Goal: Task Accomplishment & Management: Use online tool/utility

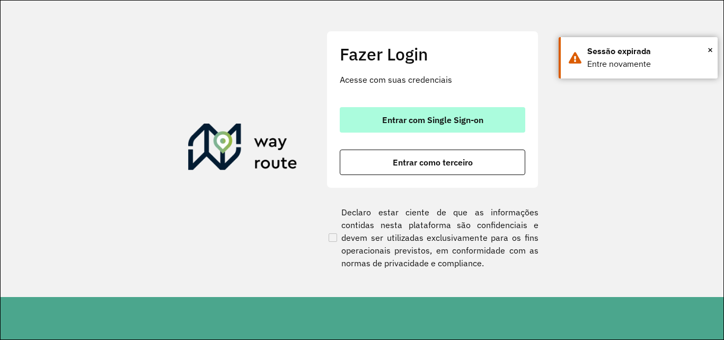
click at [448, 121] on span "Entrar com Single Sign-on" at bounding box center [432, 120] width 101 height 8
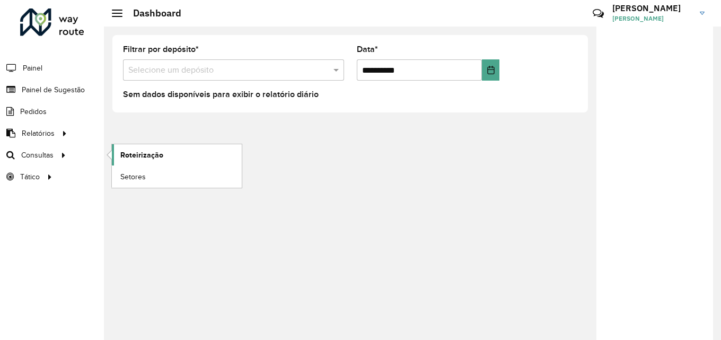
click at [156, 154] on span "Roteirização" at bounding box center [141, 154] width 43 height 11
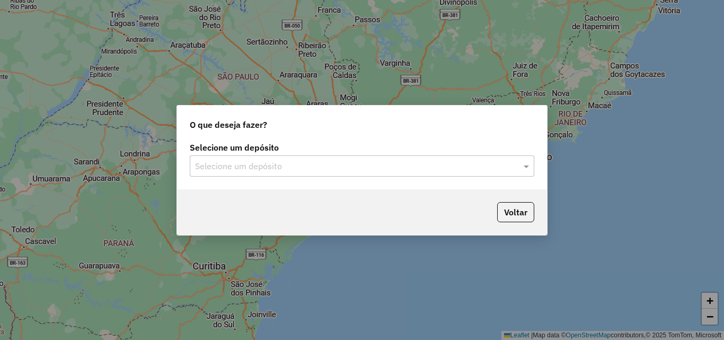
click at [331, 171] on input "text" at bounding box center [351, 166] width 313 height 13
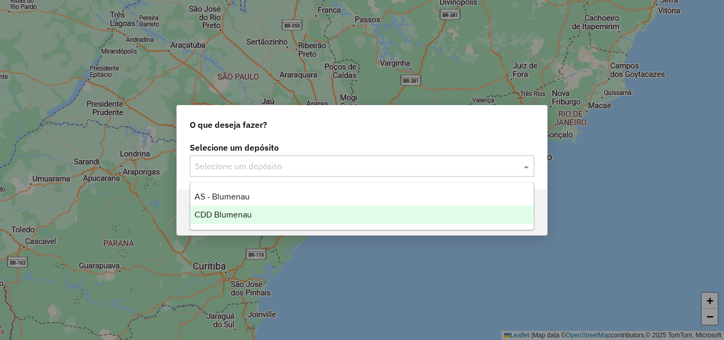
click at [262, 210] on div "CDD Blumenau" at bounding box center [362, 215] width 344 height 18
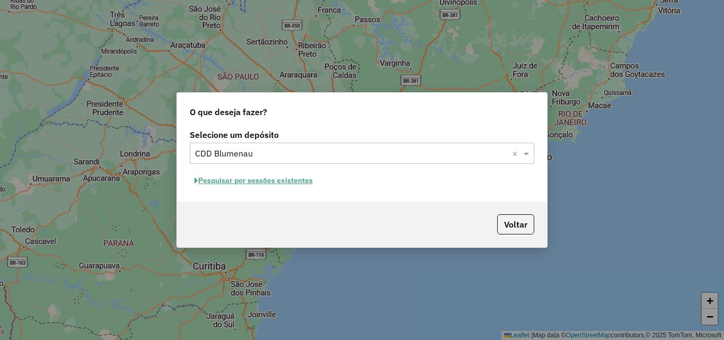
click at [250, 182] on button "Pesquisar por sessões existentes" at bounding box center [254, 180] width 128 height 16
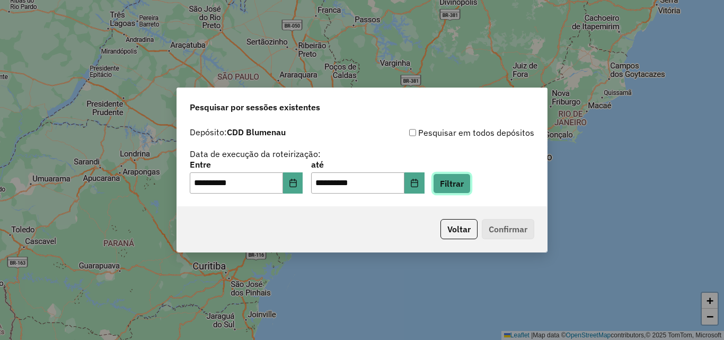
click at [454, 184] on button "Filtrar" at bounding box center [452, 183] width 38 height 20
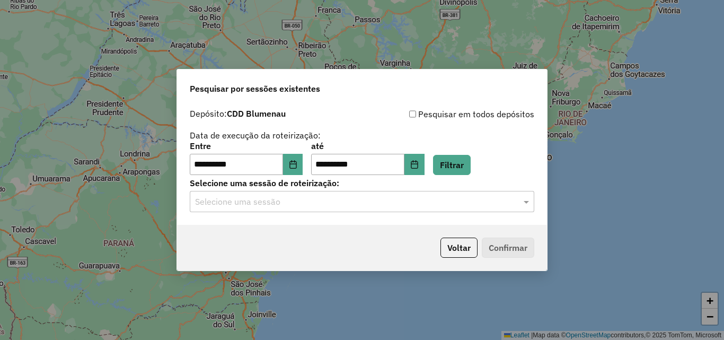
click at [358, 206] on input "text" at bounding box center [351, 202] width 313 height 13
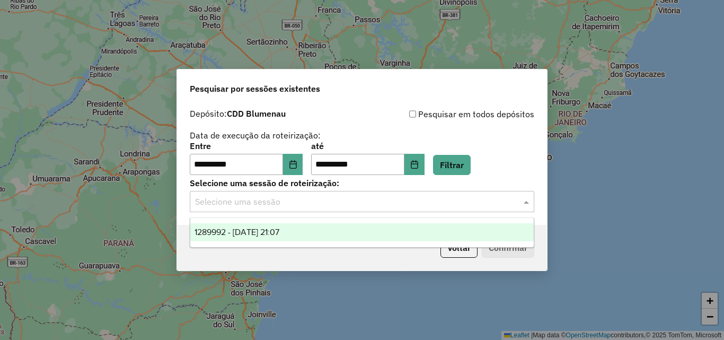
click at [278, 232] on span "1289992 - 07/10/2025 21:07" at bounding box center [237, 231] width 85 height 9
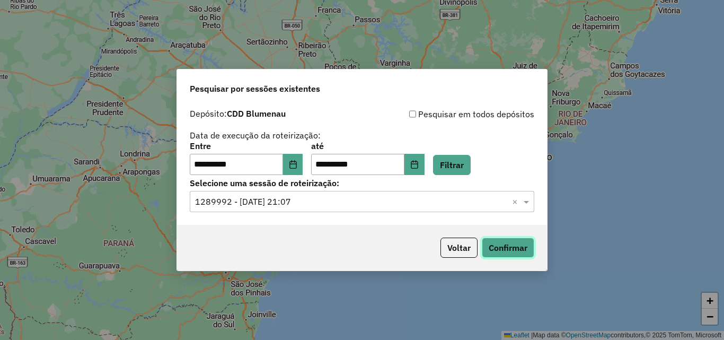
click at [496, 243] on button "Confirmar" at bounding box center [508, 248] width 52 height 20
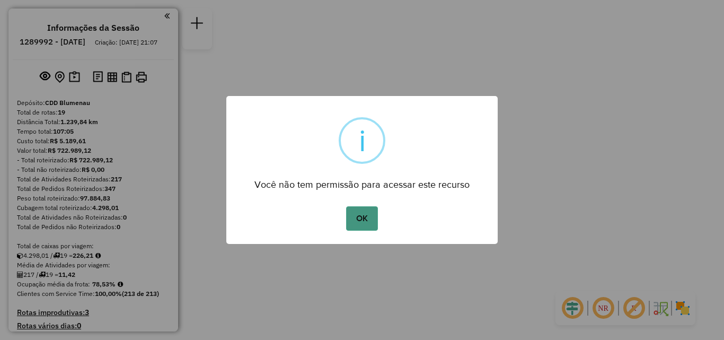
click at [372, 218] on button "OK" at bounding box center [361, 218] width 31 height 24
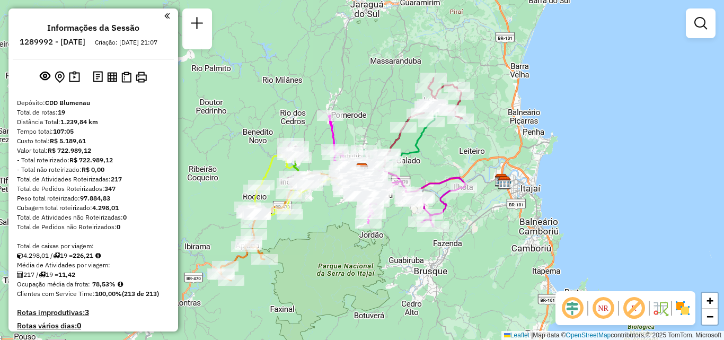
drag, startPoint x: 505, startPoint y: 142, endPoint x: 519, endPoint y: 138, distance: 14.8
click at [520, 137] on div "Janela de atendimento Grade de atendimento Capacidade Transportadoras Veículos …" at bounding box center [362, 170] width 724 height 340
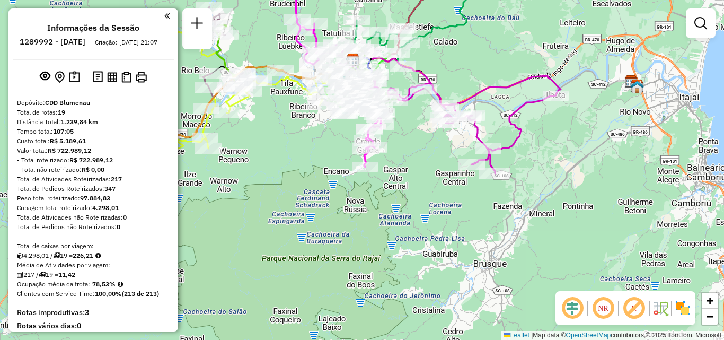
click at [441, 170] on div "Janela de atendimento Grade de atendimento Capacidade Transportadoras Veículos …" at bounding box center [362, 170] width 724 height 340
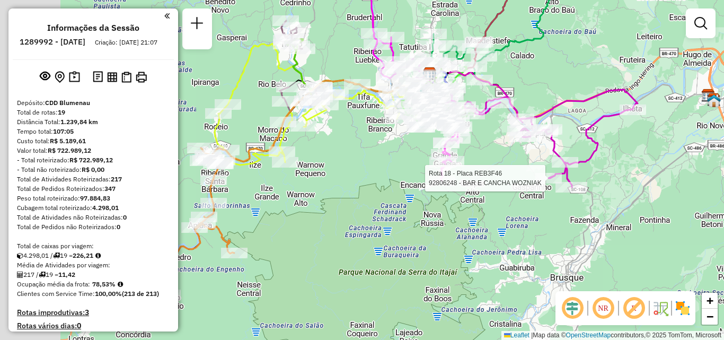
drag, startPoint x: 342, startPoint y: 165, endPoint x: 353, endPoint y: 164, distance: 10.7
click at [356, 168] on div "Rota 18 - Placa REB3F46 92806248 - BAR E CANCHA WOZNIAK Janela de atendimento G…" at bounding box center [362, 170] width 724 height 340
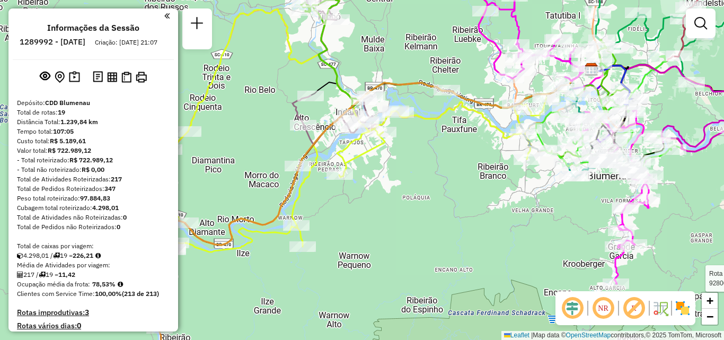
drag, startPoint x: 274, startPoint y: 147, endPoint x: 319, endPoint y: 118, distance: 53.8
click at [298, 131] on div "Rota 18 - Placa REB3F46 92806248 - BAR E CANCHA WOZNIAK Janela de atendimento G…" at bounding box center [362, 170] width 724 height 340
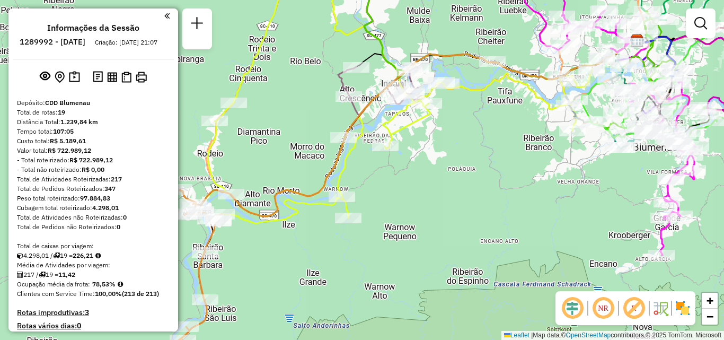
drag, startPoint x: 292, startPoint y: 147, endPoint x: 342, endPoint y: 106, distance: 64.4
click at [333, 112] on div "Rota 18 - Placa REB3F46 92806248 - BAR E CANCHA WOZNIAK Janela de atendimento G…" at bounding box center [362, 170] width 724 height 340
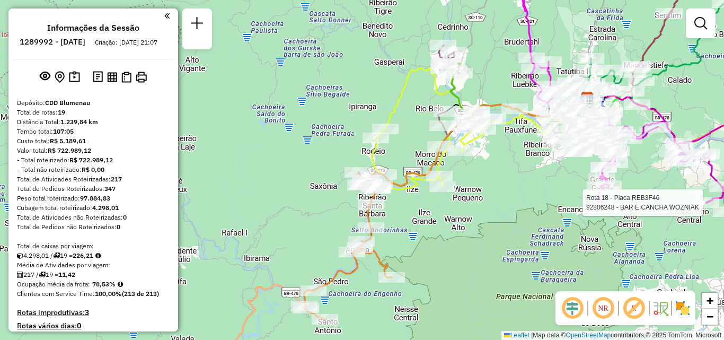
drag, startPoint x: 459, startPoint y: 218, endPoint x: 433, endPoint y: 228, distance: 27.9
click at [436, 228] on div "Rota 18 - Placa REB3F46 92806248 - BAR E CANCHA WOZNIAK Janela de atendimento G…" at bounding box center [362, 170] width 724 height 340
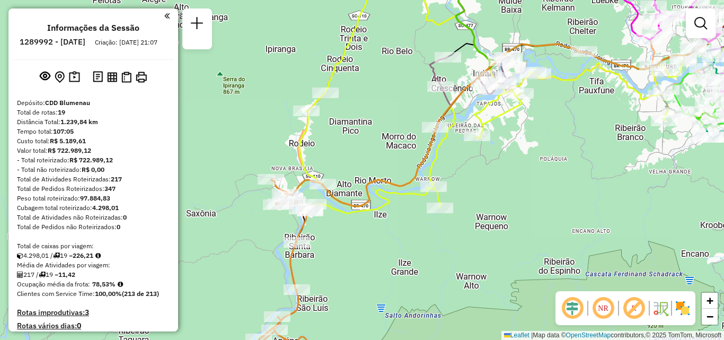
select select "**********"
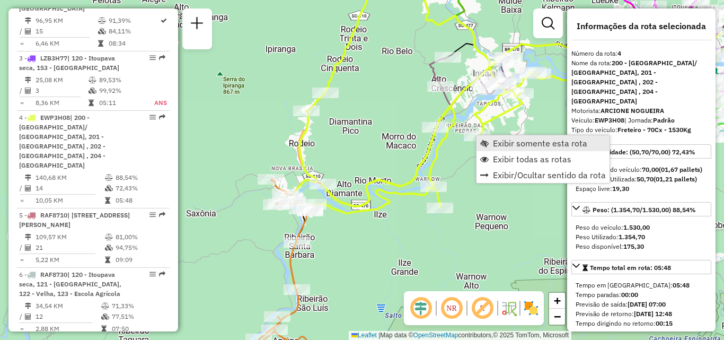
scroll to position [622, 0]
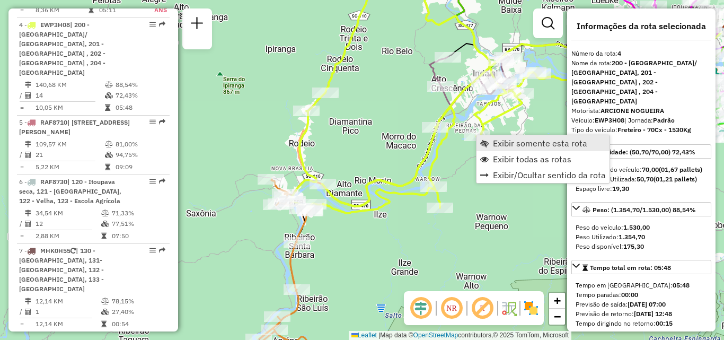
click at [495, 145] on span "Exibir somente esta rota" at bounding box center [540, 143] width 94 height 8
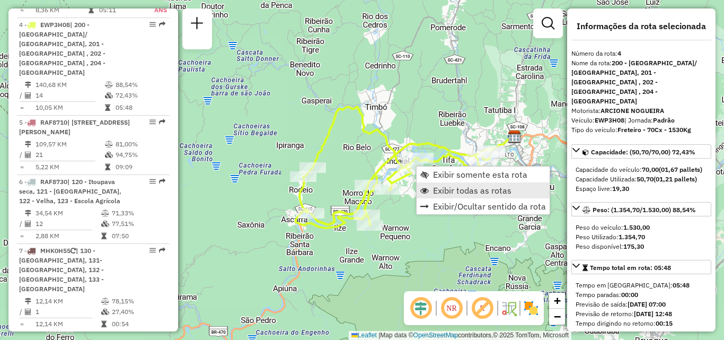
click at [447, 188] on span "Exibir todas as rotas" at bounding box center [472, 190] width 78 height 8
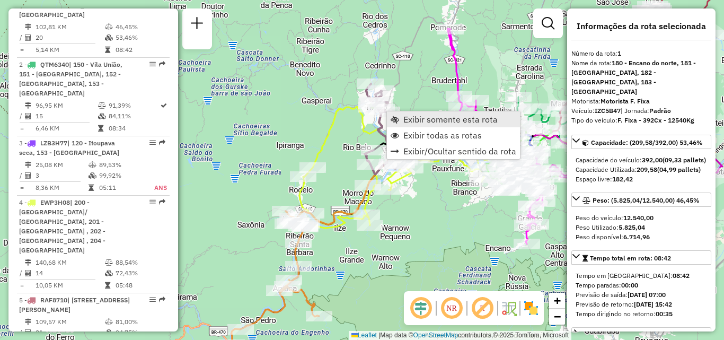
scroll to position [425, 0]
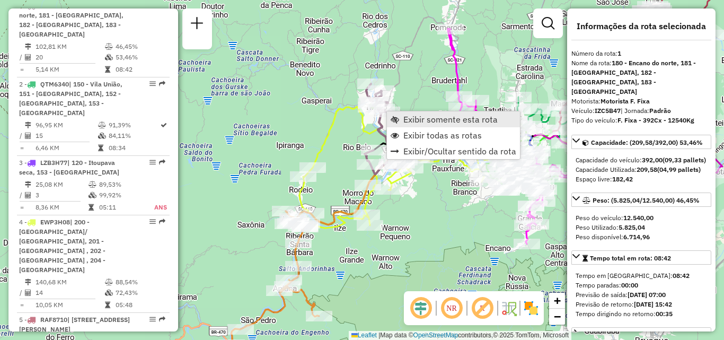
click at [403, 117] on link "Exibir somente esta rota" at bounding box center [453, 119] width 133 height 16
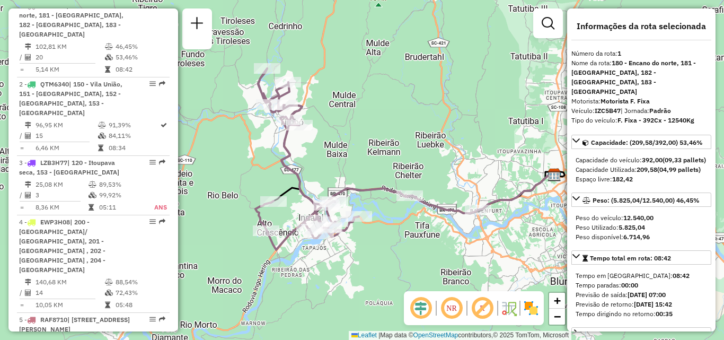
drag, startPoint x: 390, startPoint y: 168, endPoint x: 438, endPoint y: 157, distance: 49.4
click at [438, 157] on div "Janela de atendimento Grade de atendimento Capacidade Transportadoras Veículos …" at bounding box center [362, 170] width 724 height 340
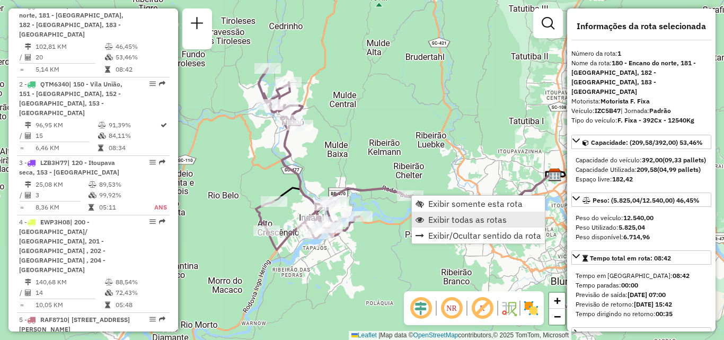
click at [455, 218] on span "Exibir todas as rotas" at bounding box center [467, 219] width 78 height 8
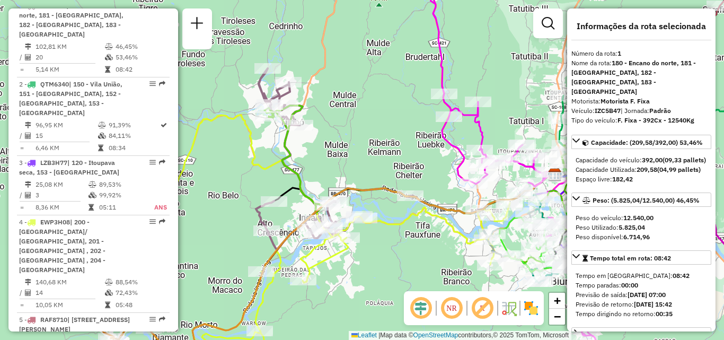
drag, startPoint x: 419, startPoint y: 201, endPoint x: 357, endPoint y: 189, distance: 63.2
click at [358, 189] on icon at bounding box center [333, 262] width 445 height 175
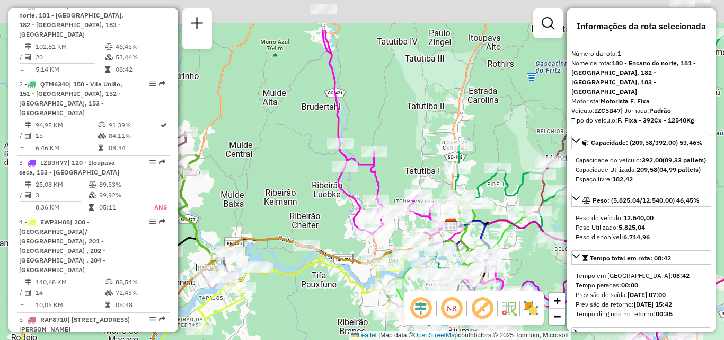
drag, startPoint x: 370, startPoint y: 151, endPoint x: 332, endPoint y: 205, distance: 65.5
click at [330, 214] on div "Janela de atendimento Grade de atendimento Capacidade Transportadoras Veículos …" at bounding box center [362, 170] width 724 height 340
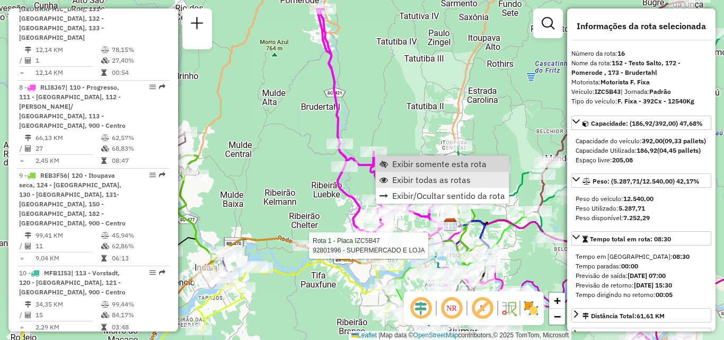
scroll to position [1382, 0]
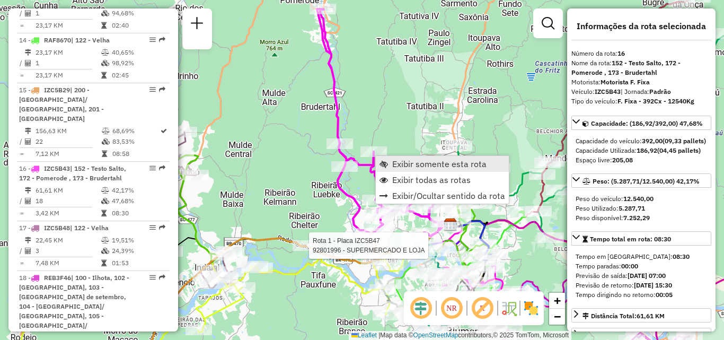
click at [409, 165] on span "Exibir somente esta rota" at bounding box center [439, 164] width 94 height 8
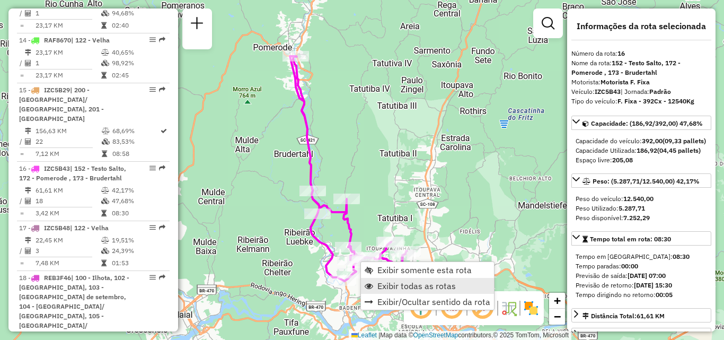
click at [404, 282] on span "Exibir todas as rotas" at bounding box center [416, 286] width 78 height 8
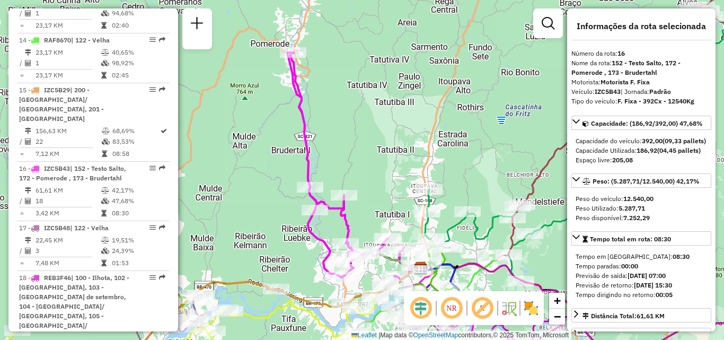
drag, startPoint x: 407, startPoint y: 198, endPoint x: 371, endPoint y: 139, distance: 68.7
click at [378, 149] on div "Janela de atendimento Grade de atendimento Capacidade Transportadoras Veículos …" at bounding box center [362, 170] width 724 height 340
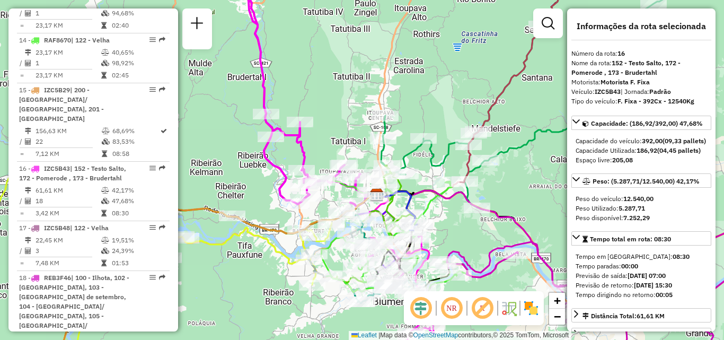
drag, startPoint x: 518, startPoint y: 173, endPoint x: 398, endPoint y: 152, distance: 122.1
click at [399, 152] on div "Rota 2 - Placa QTM6340 92810944 - CIDNEI JUNKLAUS Janela de atendimento Grade d…" at bounding box center [362, 170] width 724 height 340
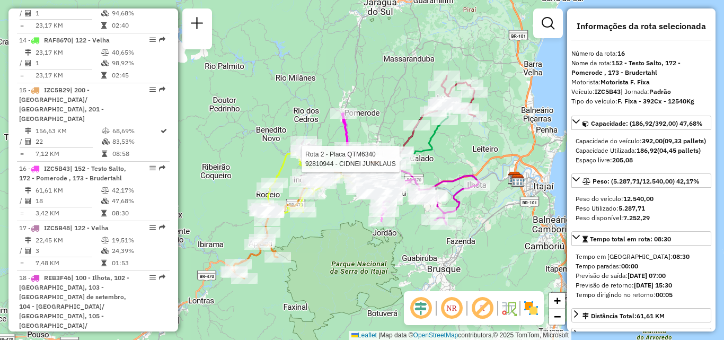
drag, startPoint x: 492, startPoint y: 155, endPoint x: 450, endPoint y: 164, distance: 43.3
click at [450, 164] on div "Rota 2 - Placa QTM6340 92810944 - CIDNEI JUNKLAUS Janela de atendimento Grade d…" at bounding box center [362, 170] width 724 height 340
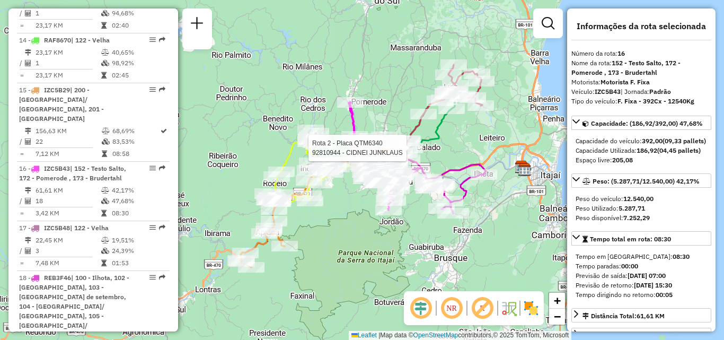
drag, startPoint x: 447, startPoint y: 161, endPoint x: 478, endPoint y: 138, distance: 38.2
click at [475, 139] on div "Rota 2 - Placa QTM6340 92810944 - CIDNEI JUNKLAUS Janela de atendimento Grade d…" at bounding box center [362, 170] width 724 height 340
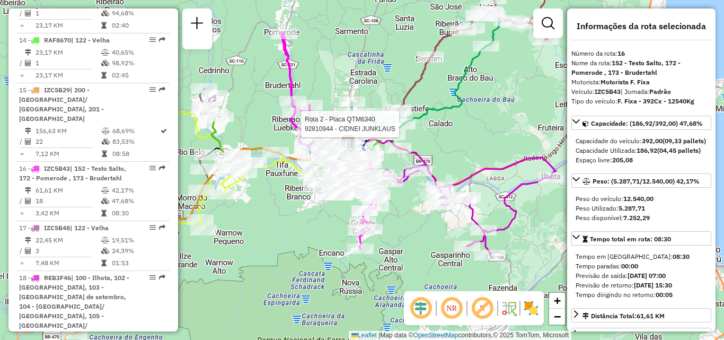
drag, startPoint x: 465, startPoint y: 146, endPoint x: 502, endPoint y: 136, distance: 37.3
click at [499, 137] on div "Rota 2 - Placa QTM6340 92810944 - CIDNEI JUNKLAUS Janela de atendimento Grade d…" at bounding box center [362, 170] width 724 height 340
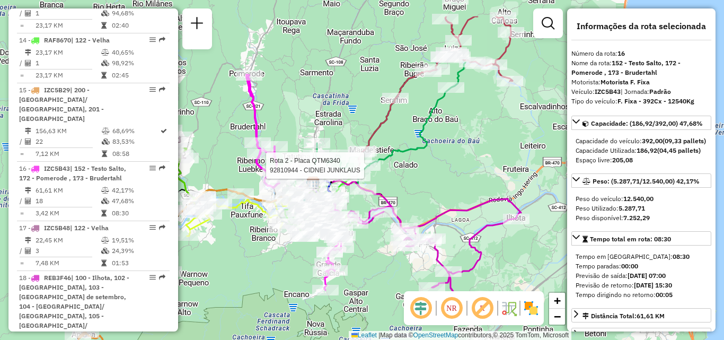
drag, startPoint x: 535, startPoint y: 108, endPoint x: 463, endPoint y: 159, distance: 88.6
click at [463, 159] on div "Rota 2 - Placa QTM6340 92810944 - CIDNEI JUNKLAUS Janela de atendimento Grade d…" at bounding box center [362, 170] width 724 height 340
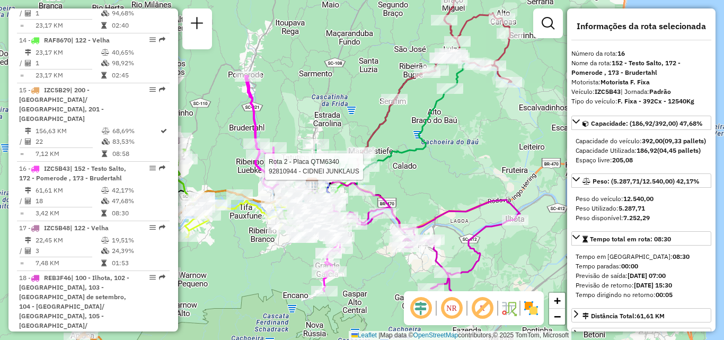
drag, startPoint x: 456, startPoint y: 145, endPoint x: 465, endPoint y: 130, distance: 17.4
click at [464, 131] on div "Rota 2 - Placa QTM6340 92810944 - CIDNEI JUNKLAUS Janela de atendimento Grade d…" at bounding box center [362, 170] width 724 height 340
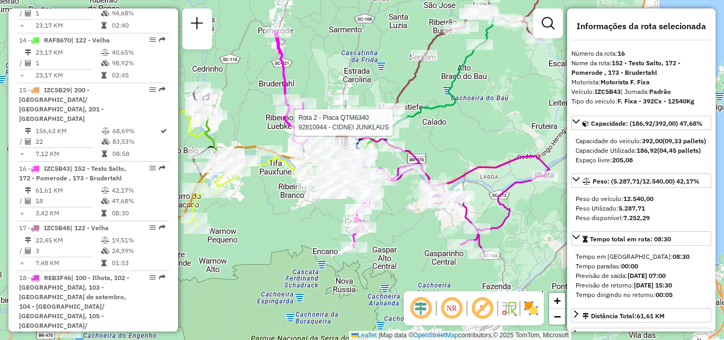
drag, startPoint x: 481, startPoint y: 146, endPoint x: 433, endPoint y: 124, distance: 53.1
click at [434, 124] on div "Rota 2 - Placa QTM6340 92810944 - CIDNEI JUNKLAUS Janela de atendimento Grade d…" at bounding box center [362, 170] width 724 height 340
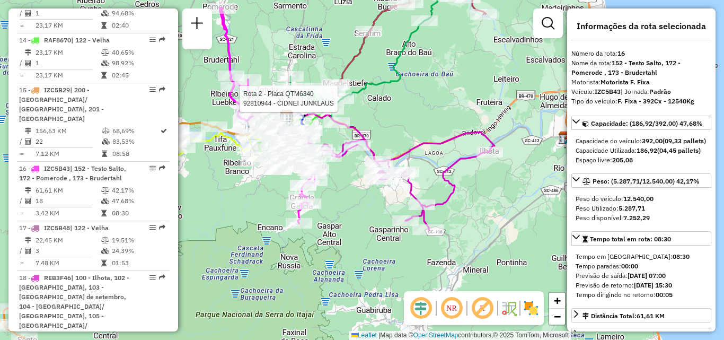
drag, startPoint x: 421, startPoint y: 131, endPoint x: 455, endPoint y: 110, distance: 40.2
click at [445, 115] on div "Rota 2 - Placa QTM6340 92810944 - CIDNEI JUNKLAUS Janela de atendimento Grade d…" at bounding box center [362, 170] width 724 height 340
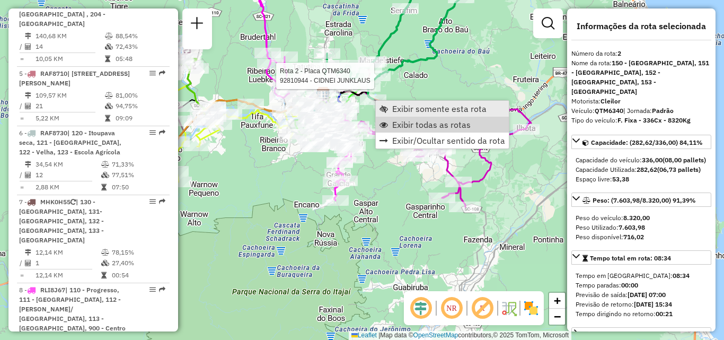
scroll to position [494, 0]
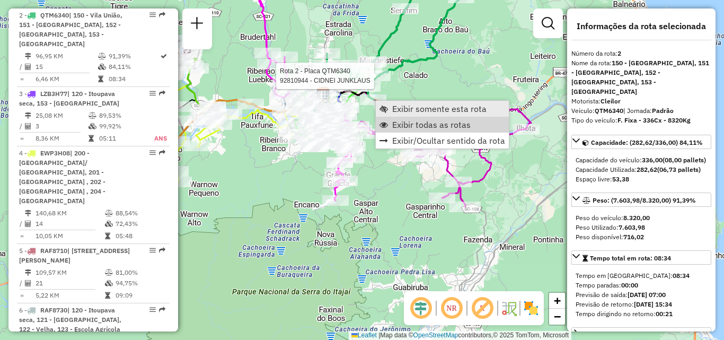
click at [414, 111] on span "Exibir somente esta rota" at bounding box center [439, 108] width 94 height 8
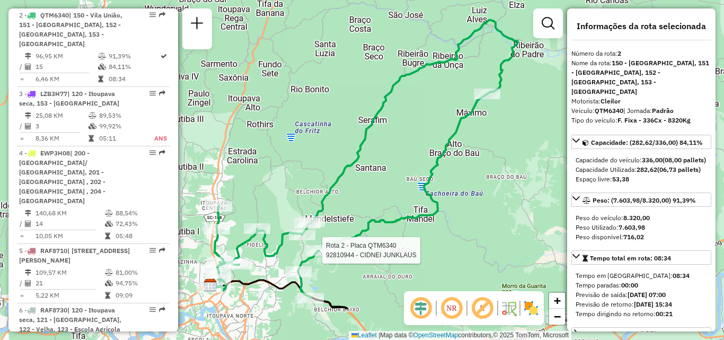
drag, startPoint x: 376, startPoint y: 152, endPoint x: 397, endPoint y: 120, distance: 38.2
click at [392, 126] on div "Rota 2 - Placa QTM6340 92810944 - CIDNEI JUNKLAUS Janela de atendimento Grade d…" at bounding box center [362, 170] width 724 height 340
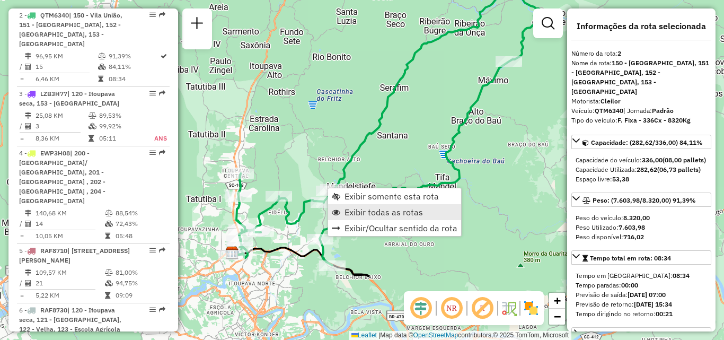
click at [379, 213] on span "Exibir todas as rotas" at bounding box center [384, 212] width 78 height 8
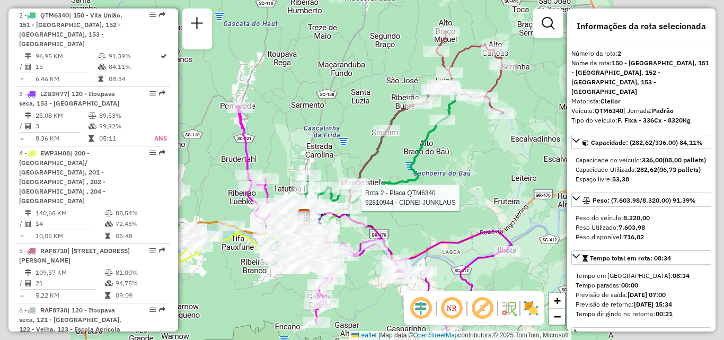
drag, startPoint x: 365, startPoint y: 156, endPoint x: 361, endPoint y: 93, distance: 63.2
click at [362, 131] on icon at bounding box center [344, 173] width 83 height 85
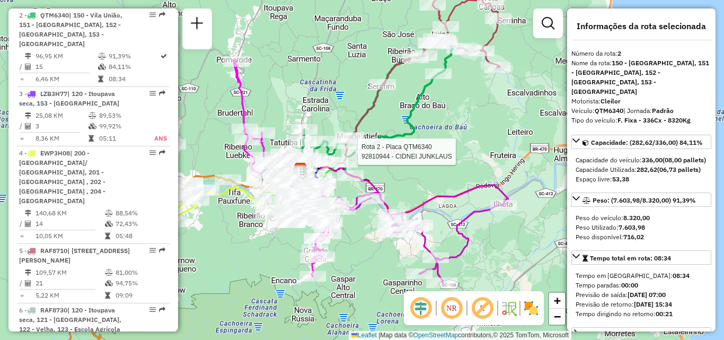
click at [478, 116] on div "Rota 2 - Placa QTM6340 92810944 - CIDNEI JUNKLAUS Janela de atendimento Grade d…" at bounding box center [362, 170] width 724 height 340
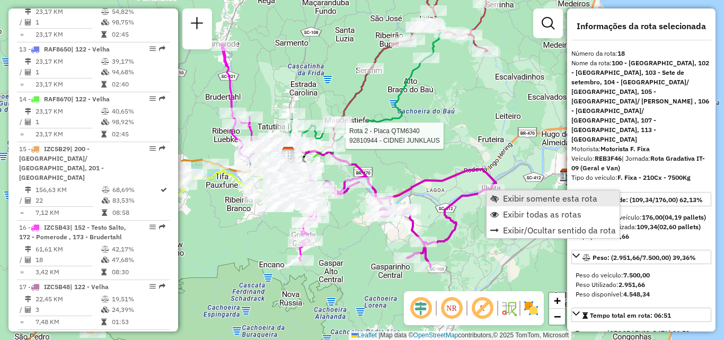
scroll to position [1382, 0]
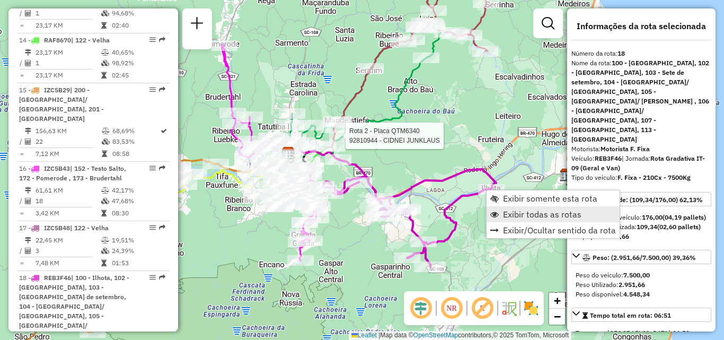
click at [505, 213] on span "Exibir todas as rotas" at bounding box center [542, 214] width 78 height 8
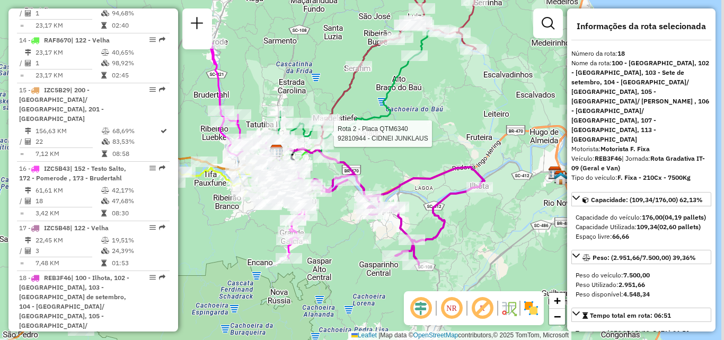
drag, startPoint x: 482, startPoint y: 214, endPoint x: 446, endPoint y: 170, distance: 57.2
click at [446, 173] on div "Rota 2 - Placa QTM6340 92810944 - CIDNEI JUNKLAUS Janela de atendimento Grade d…" at bounding box center [362, 170] width 724 height 340
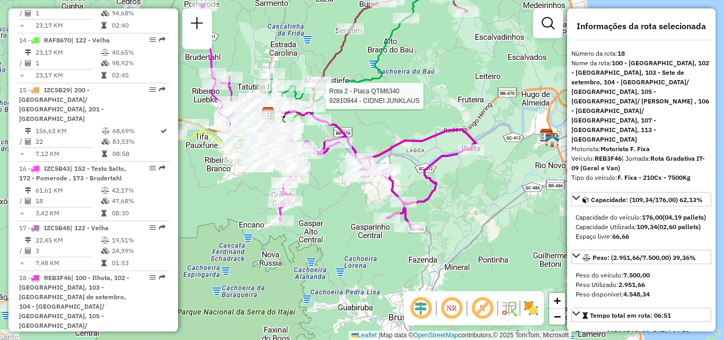
drag, startPoint x: 469, startPoint y: 184, endPoint x: 497, endPoint y: 189, distance: 28.4
click at [497, 189] on div "Rota 2 - Placa QTM6340 92810944 - CIDNEI JUNKLAUS Janela de atendimento Grade d…" at bounding box center [362, 170] width 724 height 340
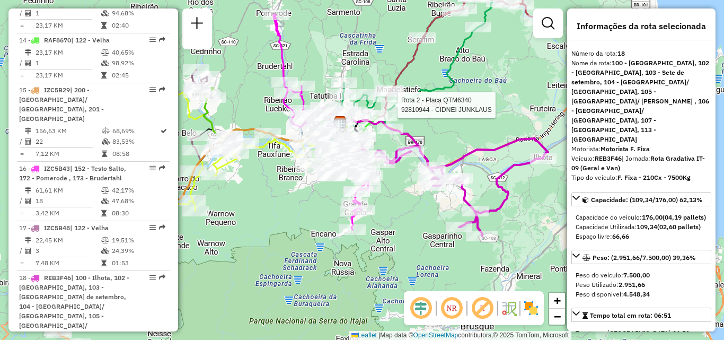
drag, startPoint x: 375, startPoint y: 207, endPoint x: 426, endPoint y: 213, distance: 50.6
click at [426, 213] on div "Rota 2 - Placa QTM6340 92810944 - CIDNEI JUNKLAUS Janela de atendimento Grade d…" at bounding box center [362, 170] width 724 height 340
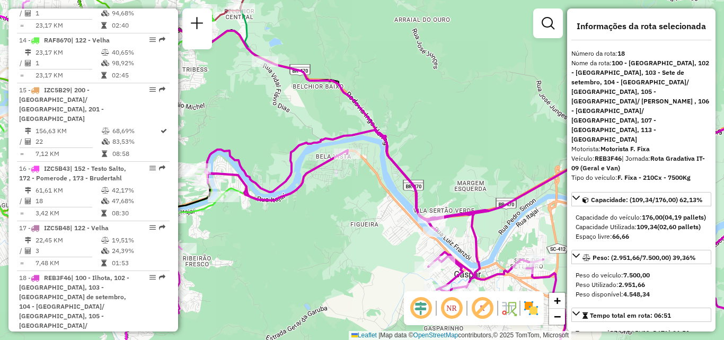
drag, startPoint x: 287, startPoint y: 197, endPoint x: 401, endPoint y: 198, distance: 113.5
click at [397, 198] on icon at bounding box center [502, 239] width 594 height 270
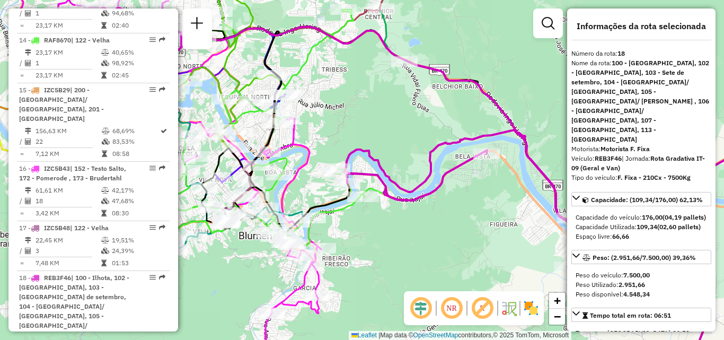
drag, startPoint x: 380, startPoint y: 211, endPoint x: 466, endPoint y: 183, distance: 90.7
click at [446, 198] on div "Rota 2 - Placa QTM6340 92810944 - CIDNEI JUNKLAUS Janela de atendimento Grade d…" at bounding box center [362, 170] width 724 height 340
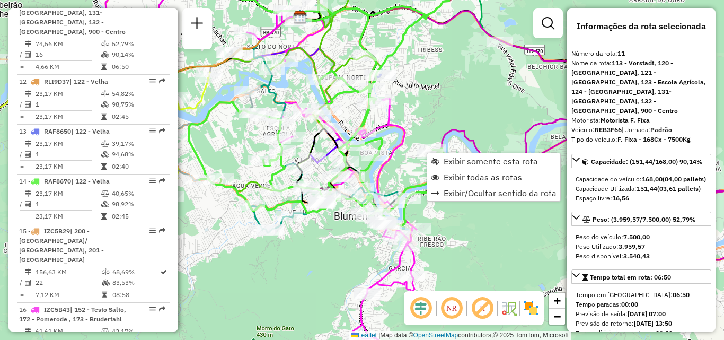
scroll to position [1124, 0]
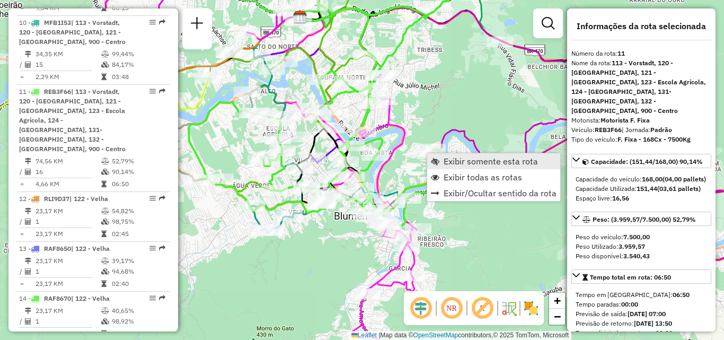
click at [435, 157] on span "Exibir somente esta rota" at bounding box center [435, 161] width 8 height 8
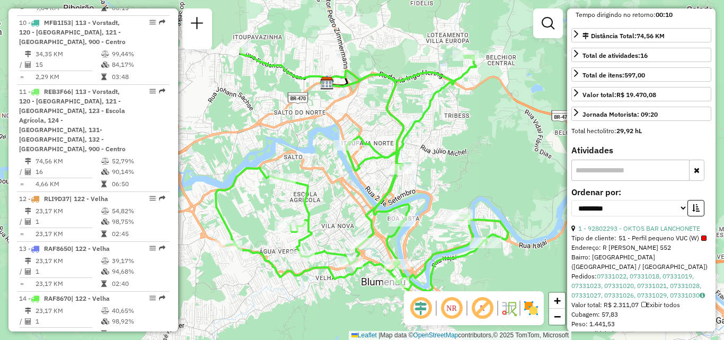
scroll to position [371, 0]
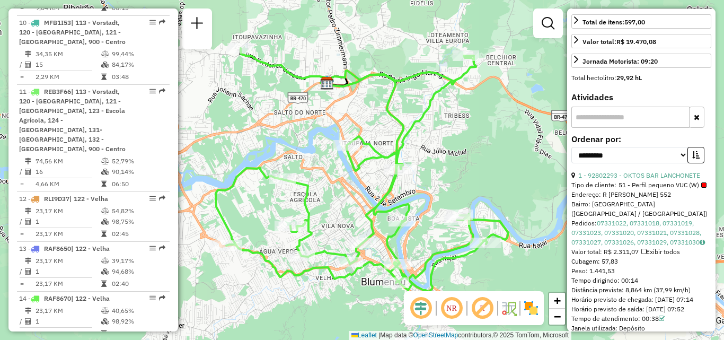
click at [482, 195] on div "Janela de atendimento Grade de atendimento Capacidade Transportadoras Veículos …" at bounding box center [362, 170] width 724 height 340
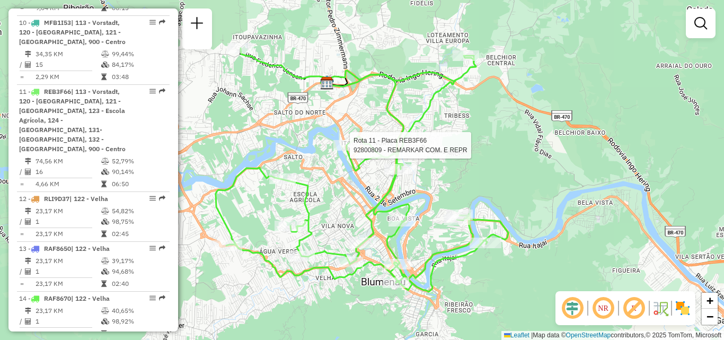
select select "**********"
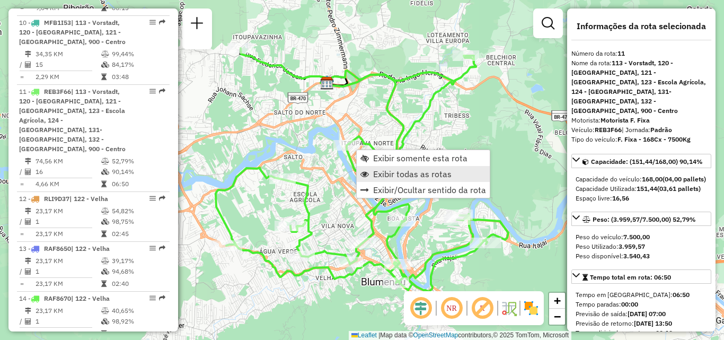
click at [384, 175] on span "Exibir todas as rotas" at bounding box center [412, 174] width 78 height 8
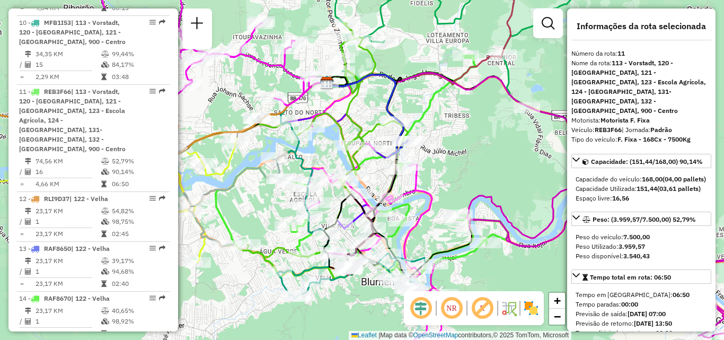
click at [468, 168] on div "Janela de atendimento Grade de atendimento Capacidade Transportadoras Veículos …" at bounding box center [362, 170] width 724 height 340
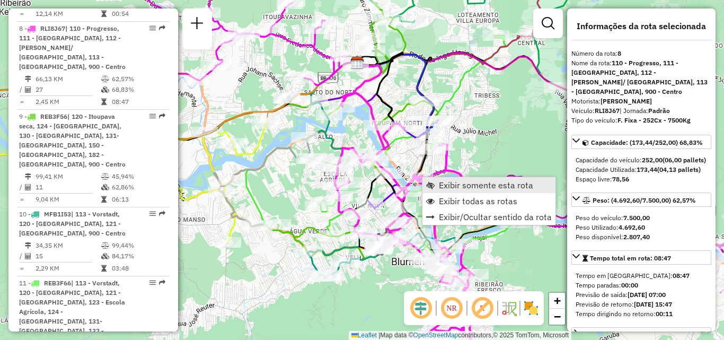
scroll to position [898, 0]
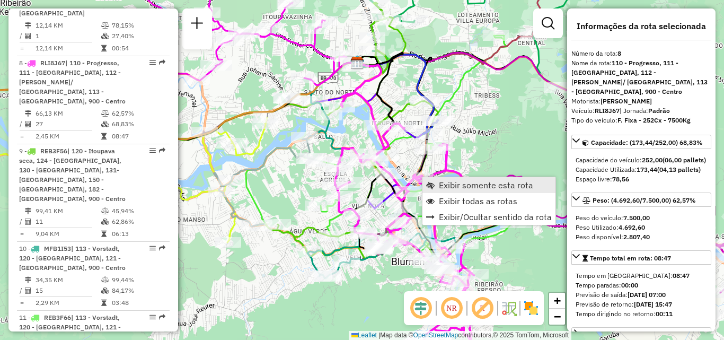
click at [432, 181] on span "Exibir somente esta rota" at bounding box center [430, 185] width 8 height 8
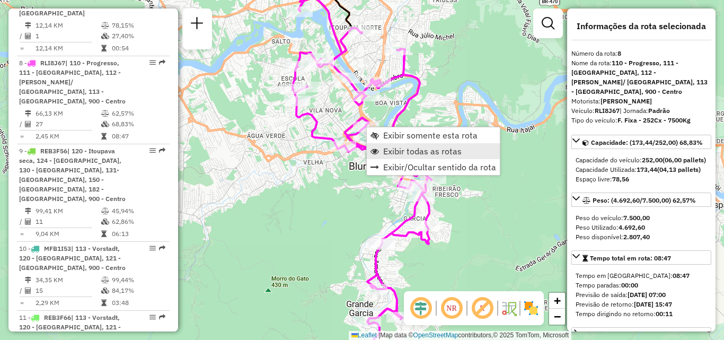
click at [404, 150] on span "Exibir todas as rotas" at bounding box center [422, 151] width 78 height 8
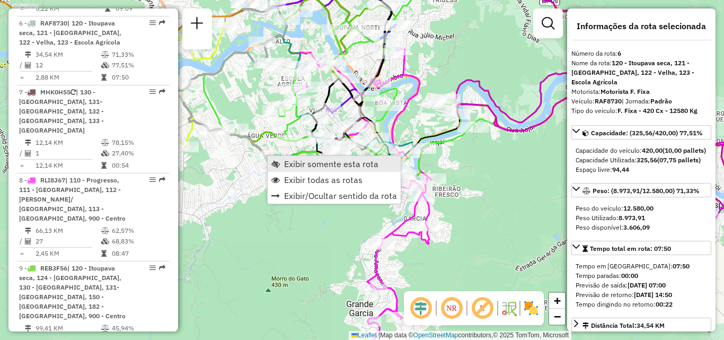
scroll to position [760, 0]
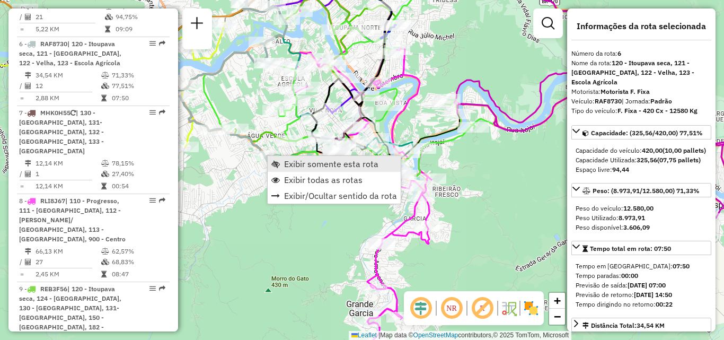
click at [300, 160] on span "Exibir somente esta rota" at bounding box center [331, 164] width 94 height 8
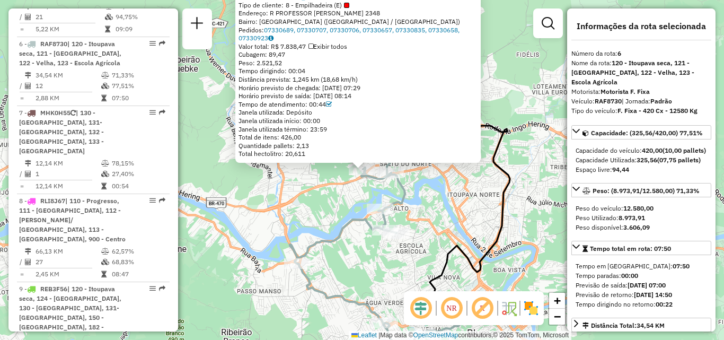
click at [322, 189] on div "92800239 - VALDIR DA SILVA e CI Tipo de cliente: 8 - Empilhadeira (E) Endereço:…" at bounding box center [362, 170] width 724 height 340
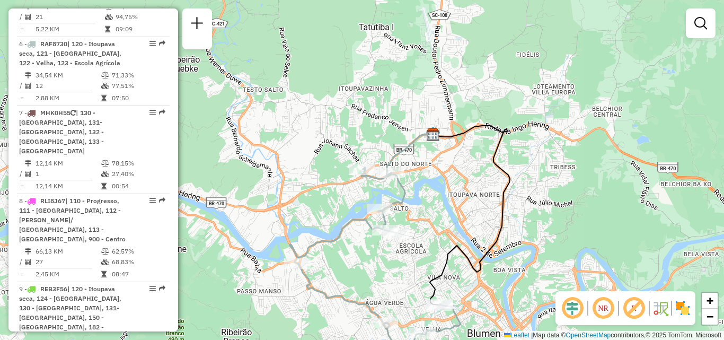
drag, startPoint x: 331, startPoint y: 211, endPoint x: 330, endPoint y: 146, distance: 64.7
click at [333, 165] on div "Janela de atendimento Grade de atendimento Capacidade Transportadoras Veículos …" at bounding box center [362, 170] width 724 height 340
